Goal: Obtain resource: Download file/media

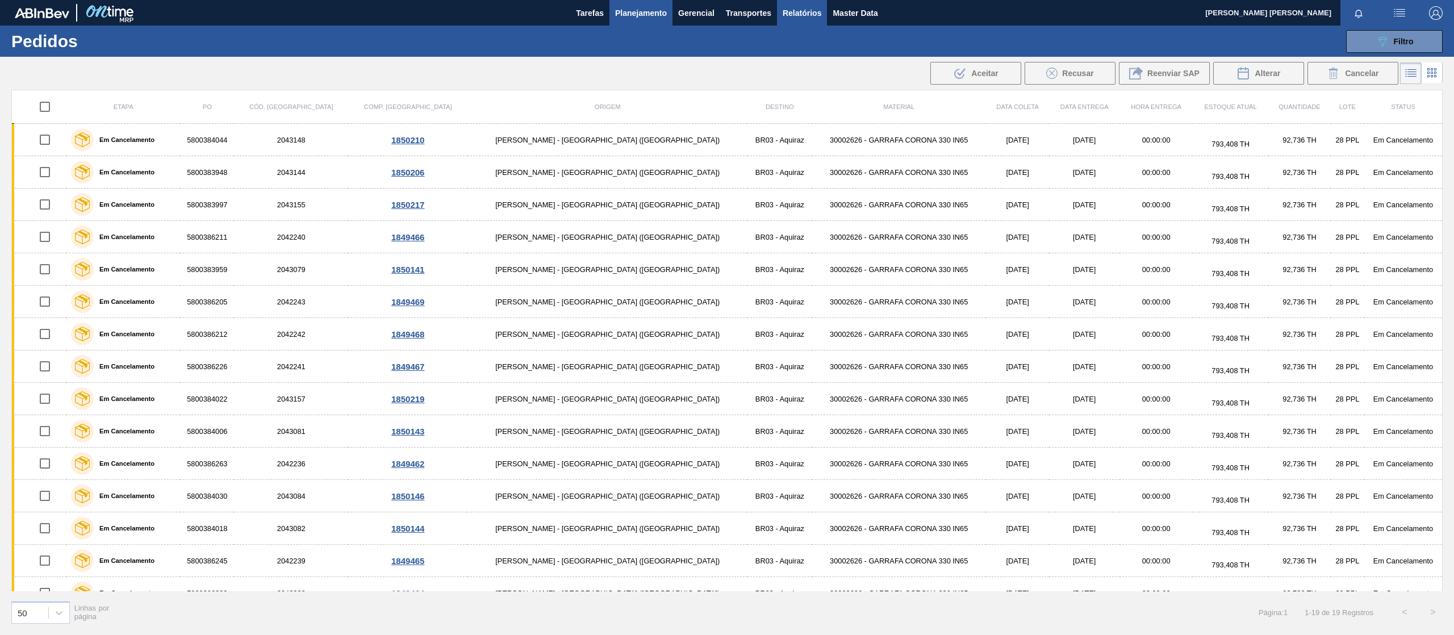
click at [803, 12] on span "Relatórios" at bounding box center [802, 13] width 39 height 14
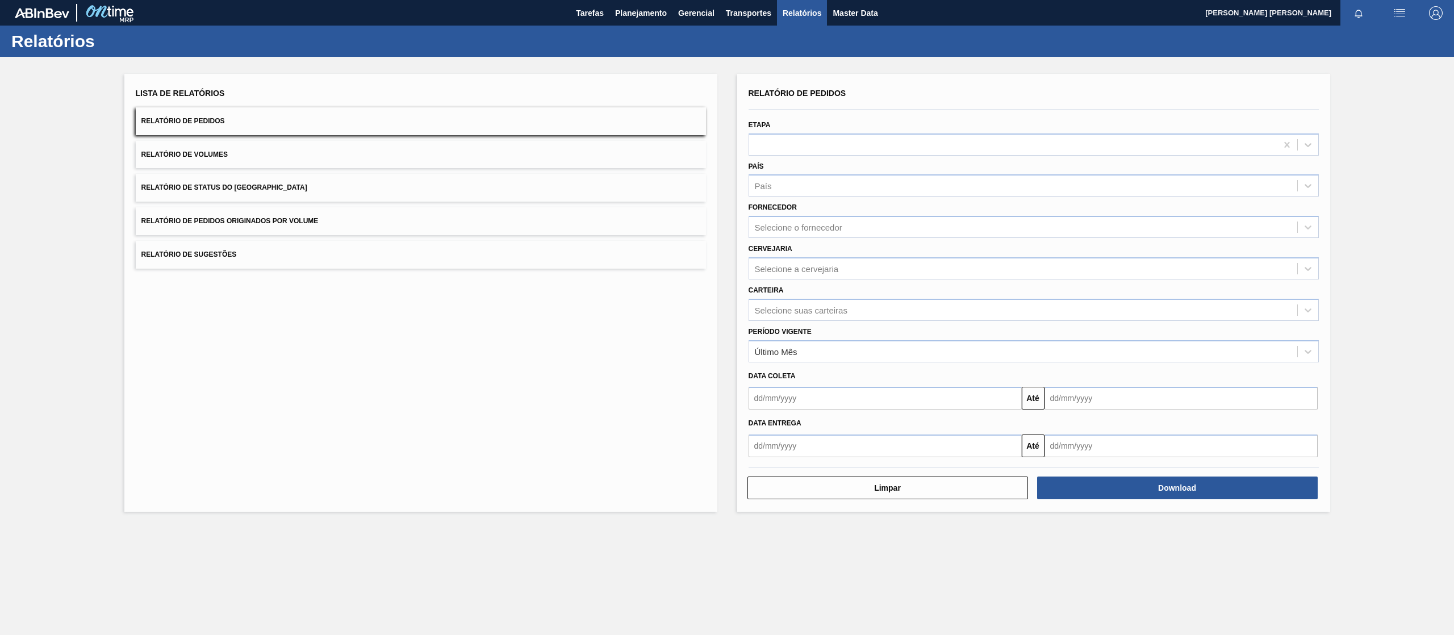
click at [395, 223] on button "Relatório de Pedidos Originados por Volume" at bounding box center [421, 221] width 570 height 28
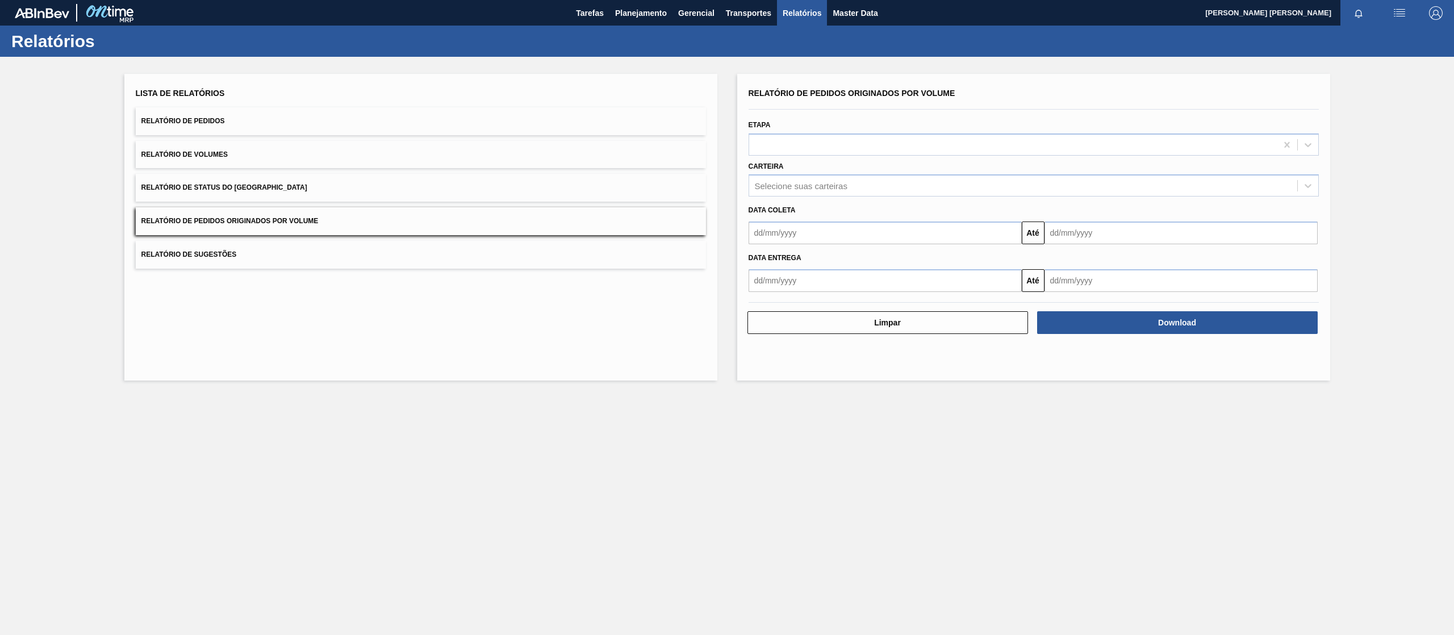
click at [820, 168] on div "Carteira Selecione suas carteiras" at bounding box center [1034, 178] width 570 height 39
click at [796, 197] on div "Data coleta Até" at bounding box center [1033, 221] width 579 height 48
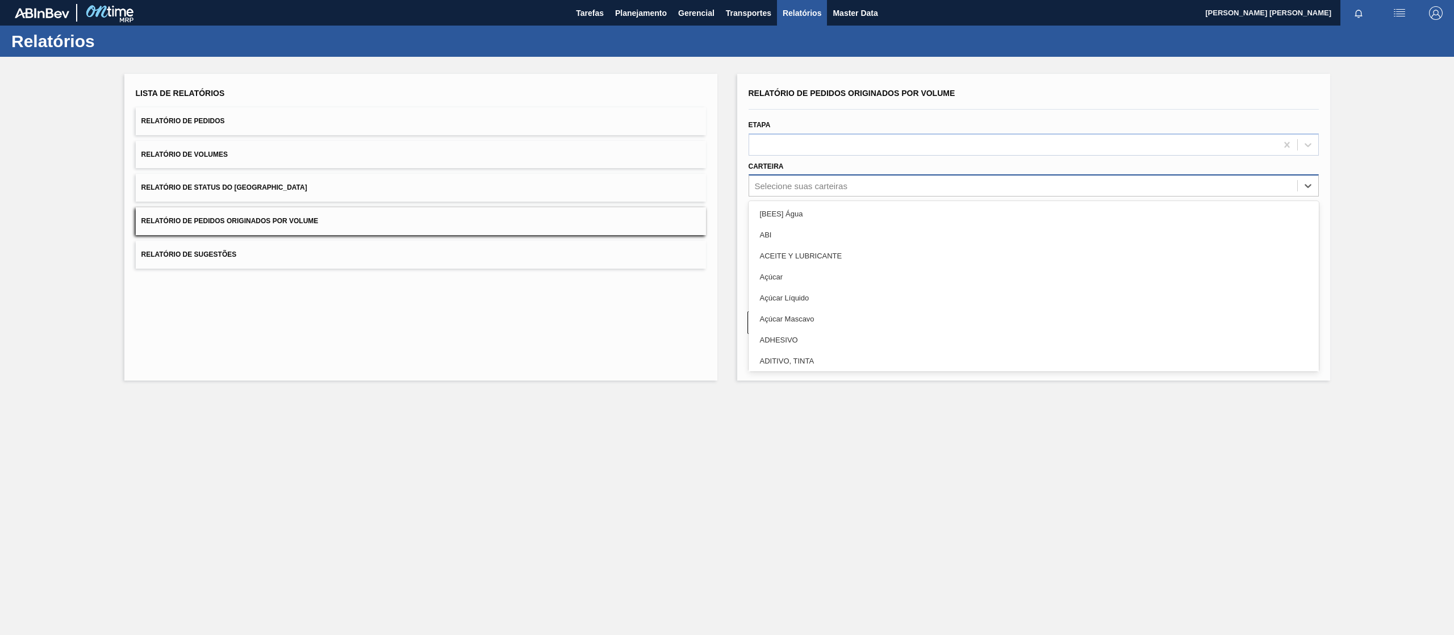
click at [800, 187] on div "Selecione suas carteiras" at bounding box center [801, 186] width 93 height 10
type input "z"
type input "xa"
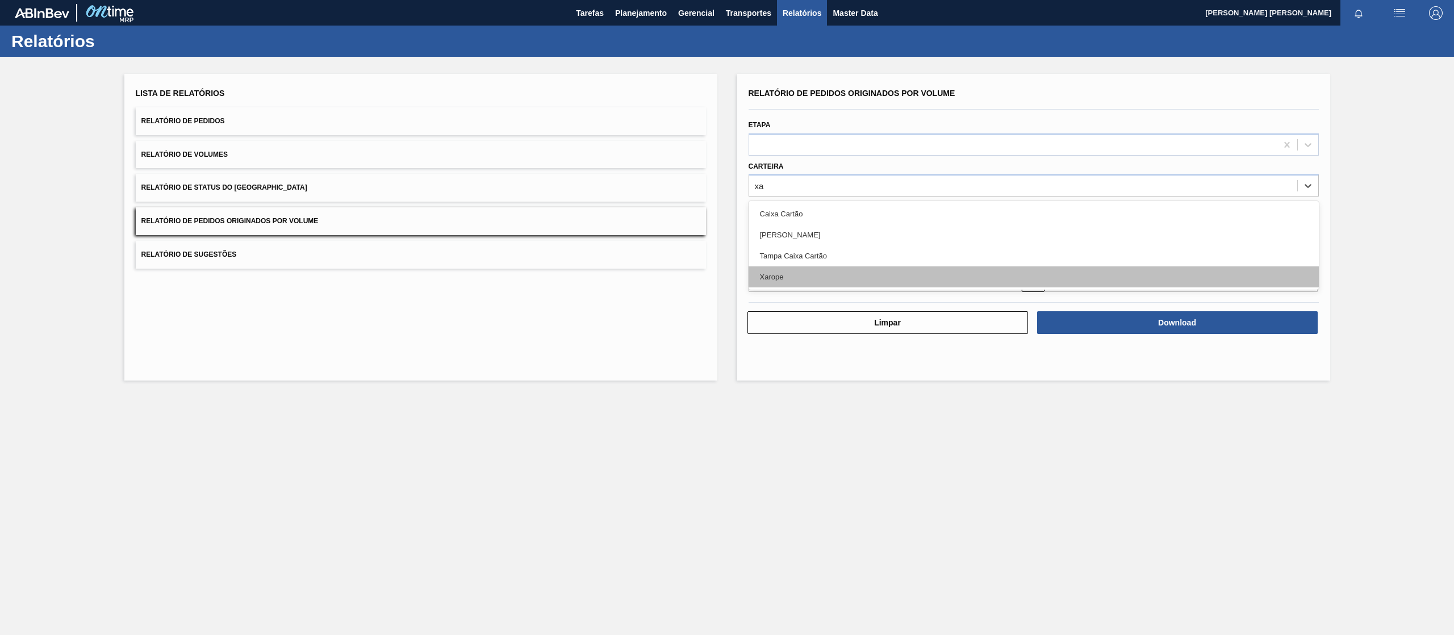
click at [798, 274] on div "Xarope" at bounding box center [1034, 276] width 570 height 21
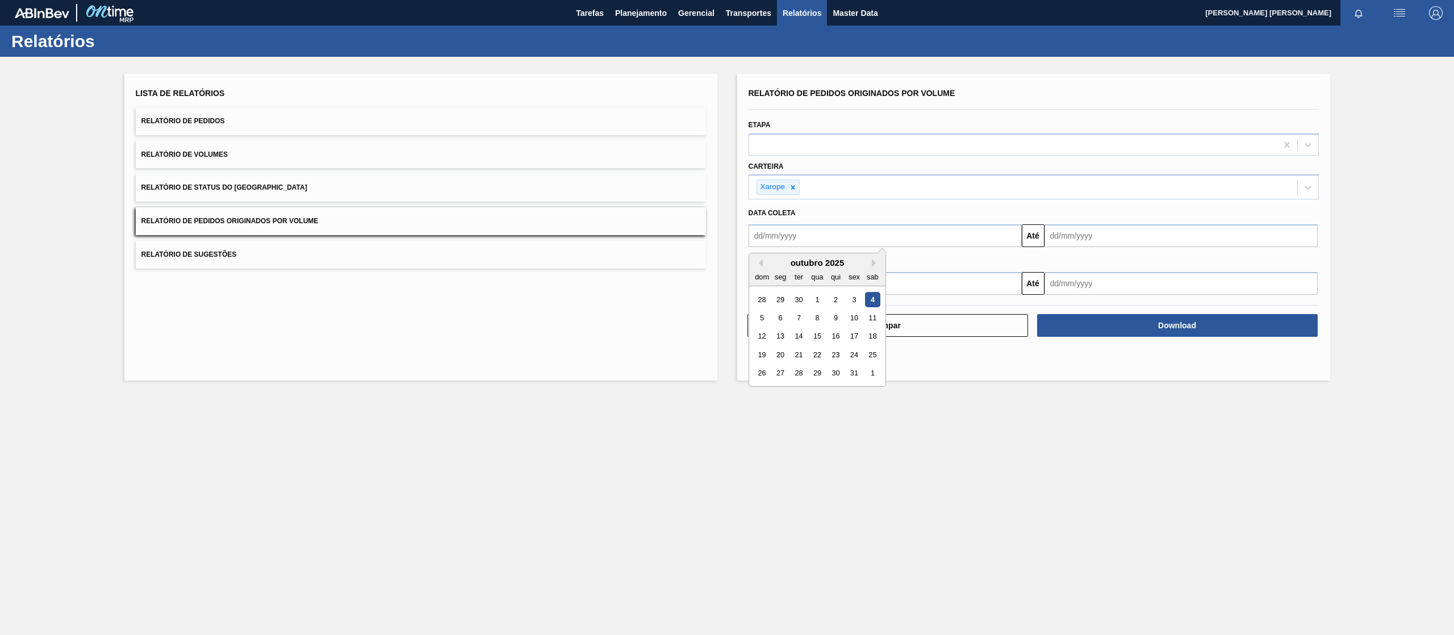
click at [837, 236] on input "text" at bounding box center [885, 235] width 273 height 23
click at [823, 305] on div "1" at bounding box center [817, 299] width 15 height 15
type input "[DATE]"
click at [1168, 240] on input "text" at bounding box center [1181, 235] width 273 height 23
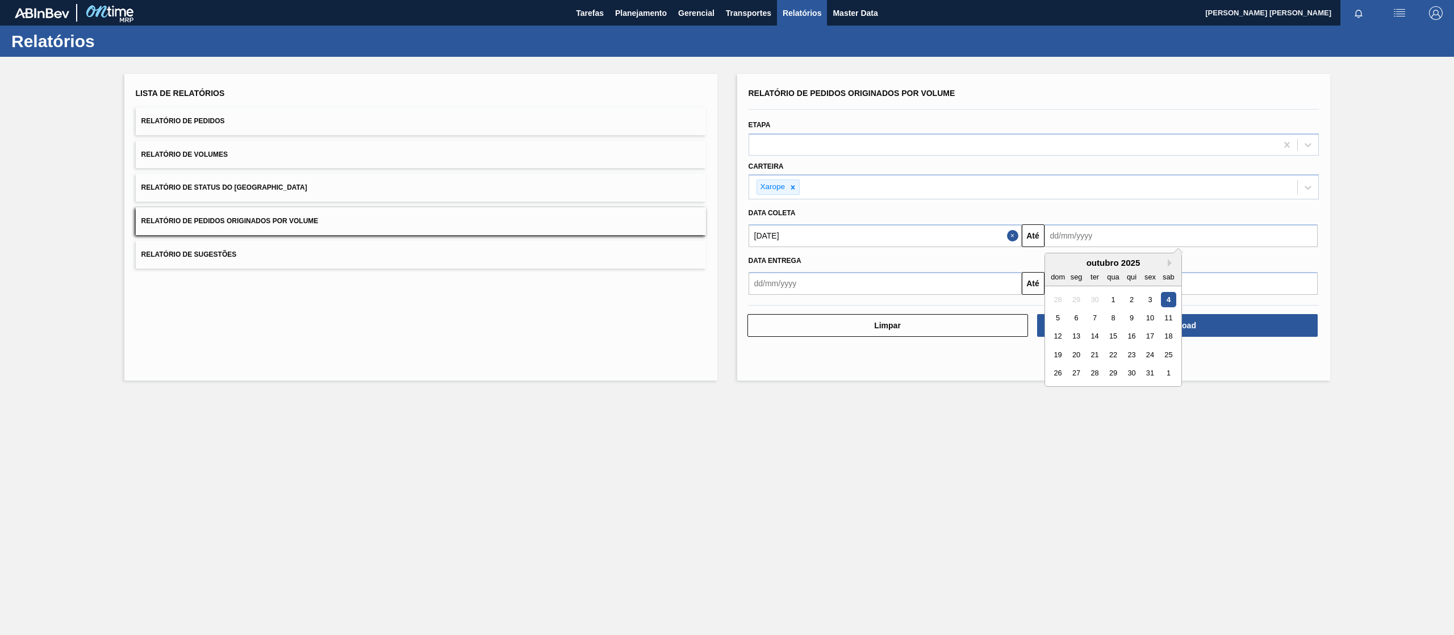
click at [1148, 372] on div "31" at bounding box center [1149, 373] width 15 height 15
type input "[DATE]"
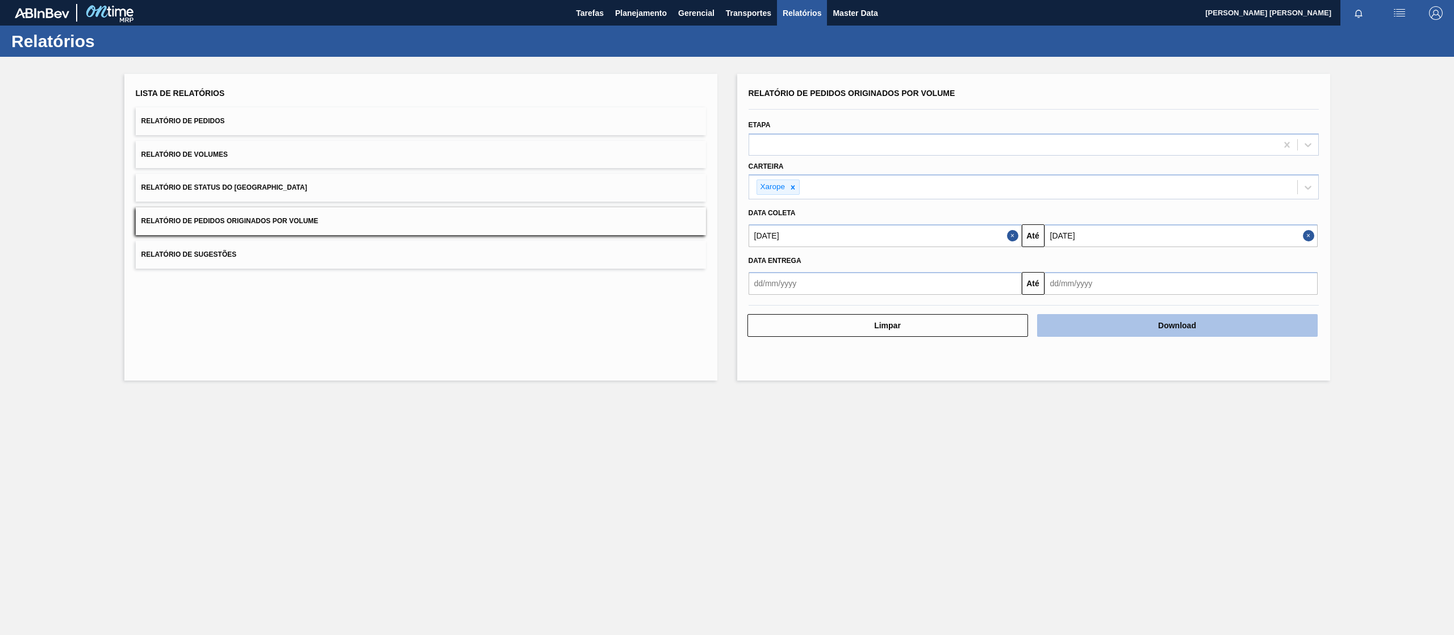
click at [1157, 331] on button "Download" at bounding box center [1177, 325] width 281 height 23
